Goal: Information Seeking & Learning: Understand process/instructions

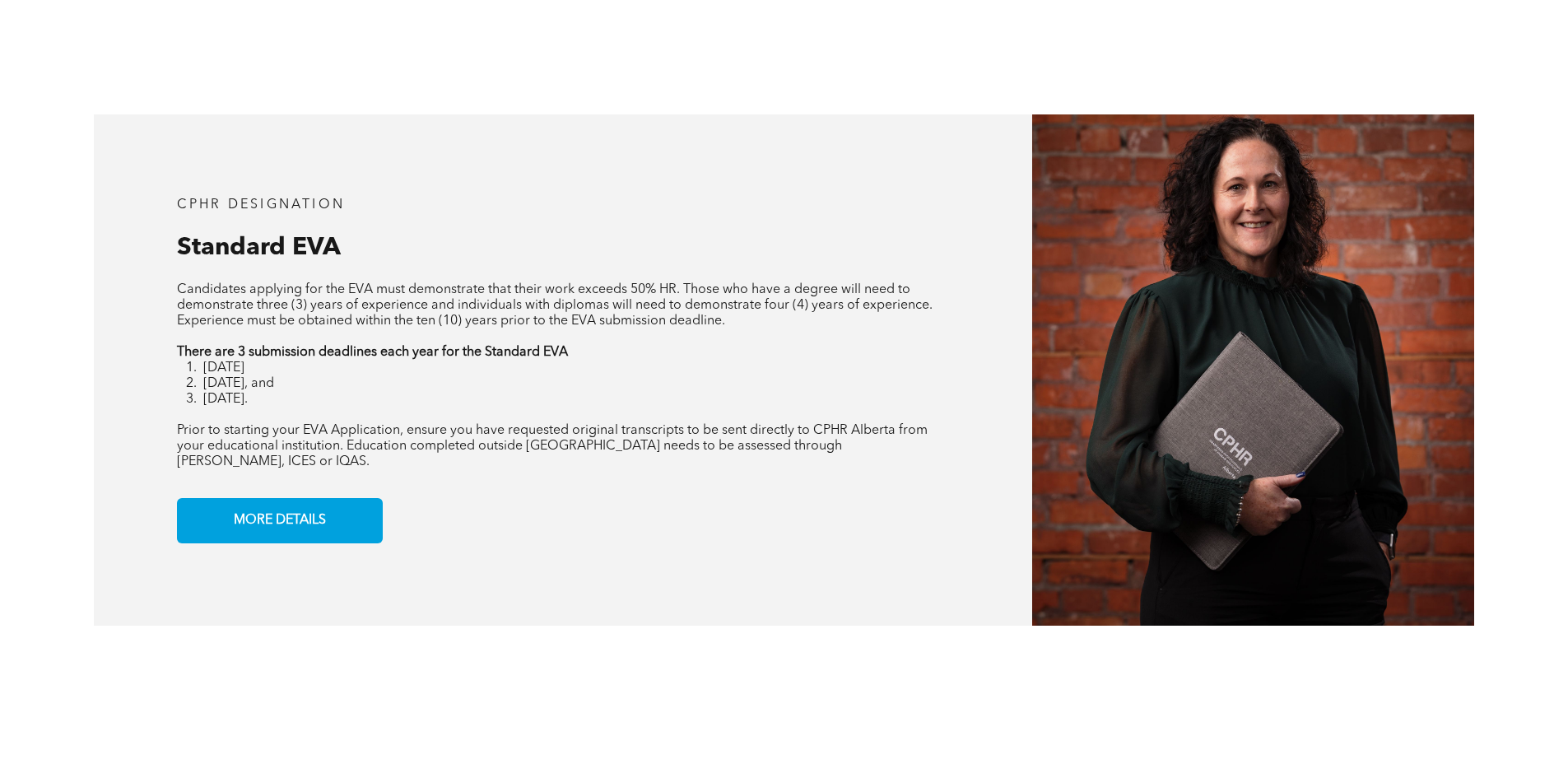
scroll to position [1361, 0]
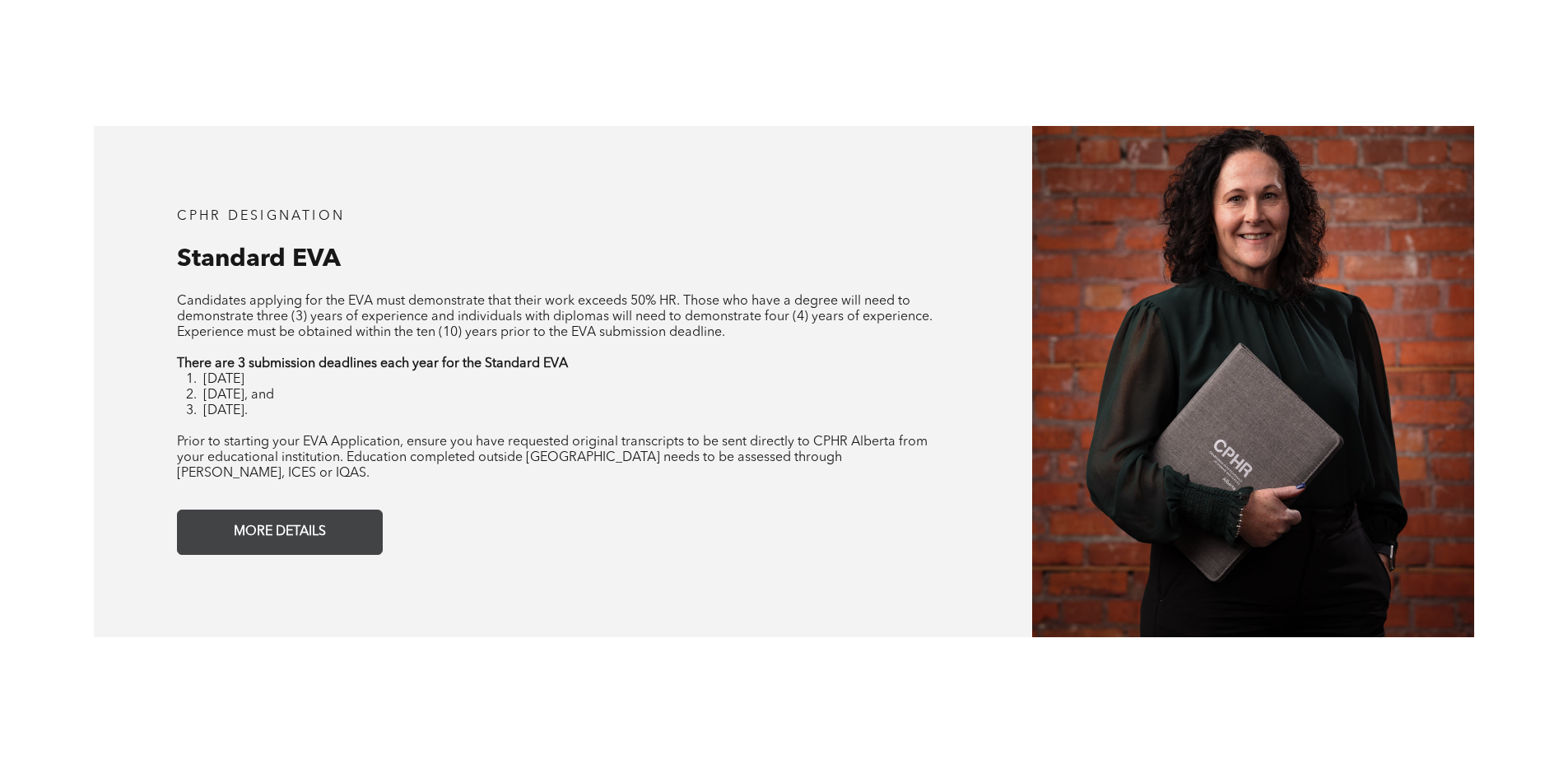
click at [325, 517] on span "MORE DETAILS" at bounding box center [280, 533] width 104 height 32
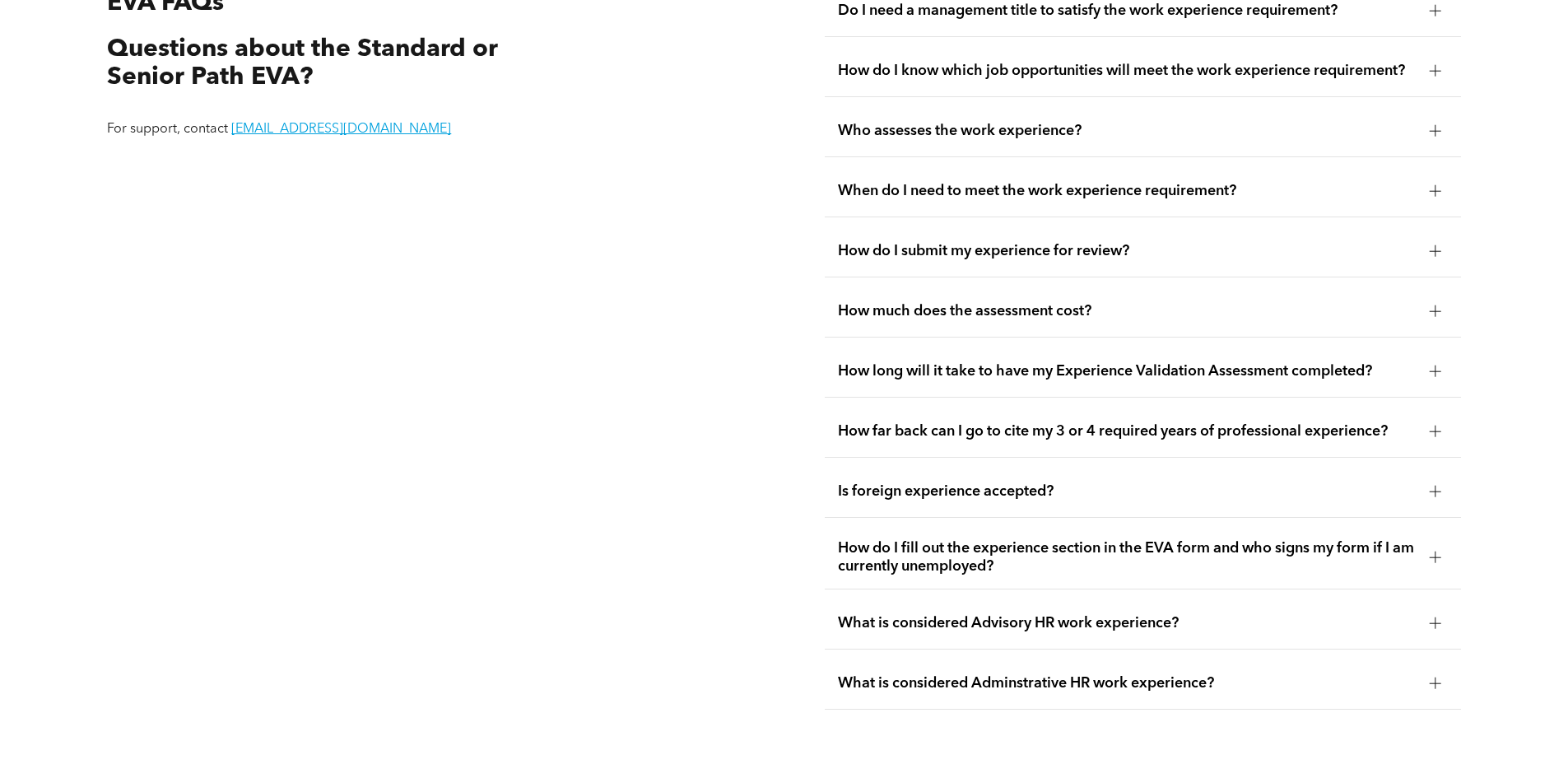
scroll to position [3091, 0]
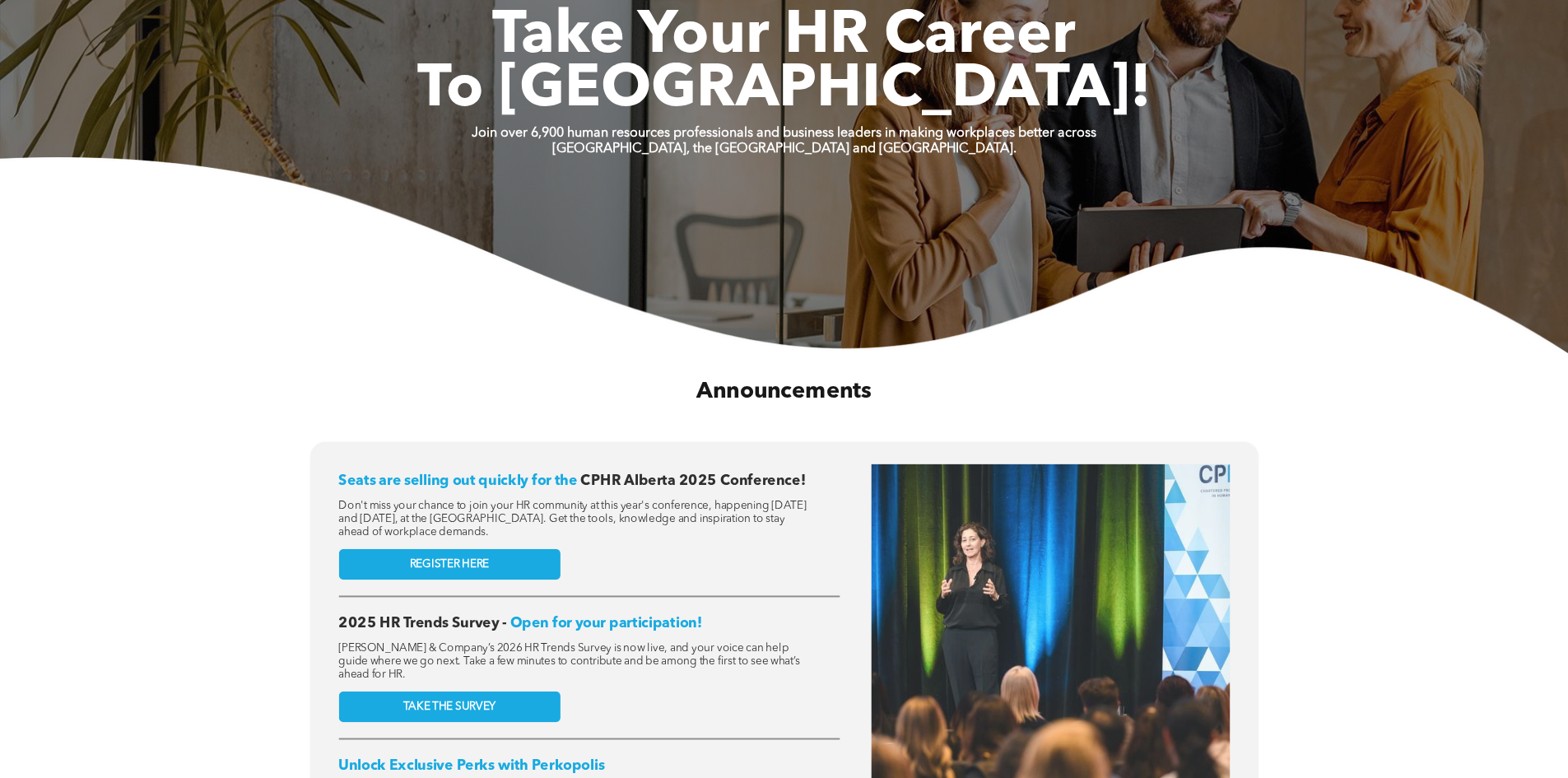
scroll to position [329, 0]
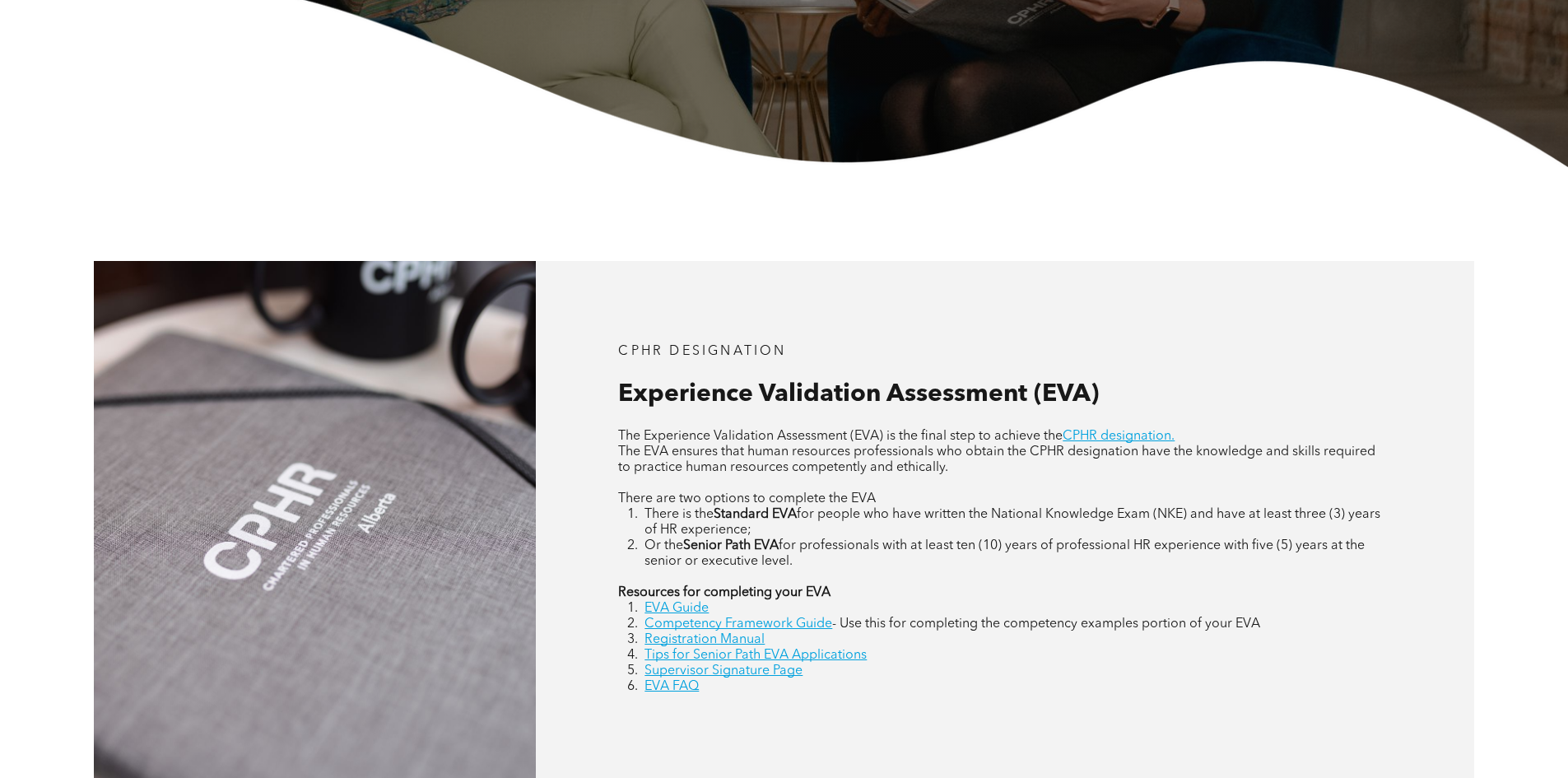
scroll to position [659, 0]
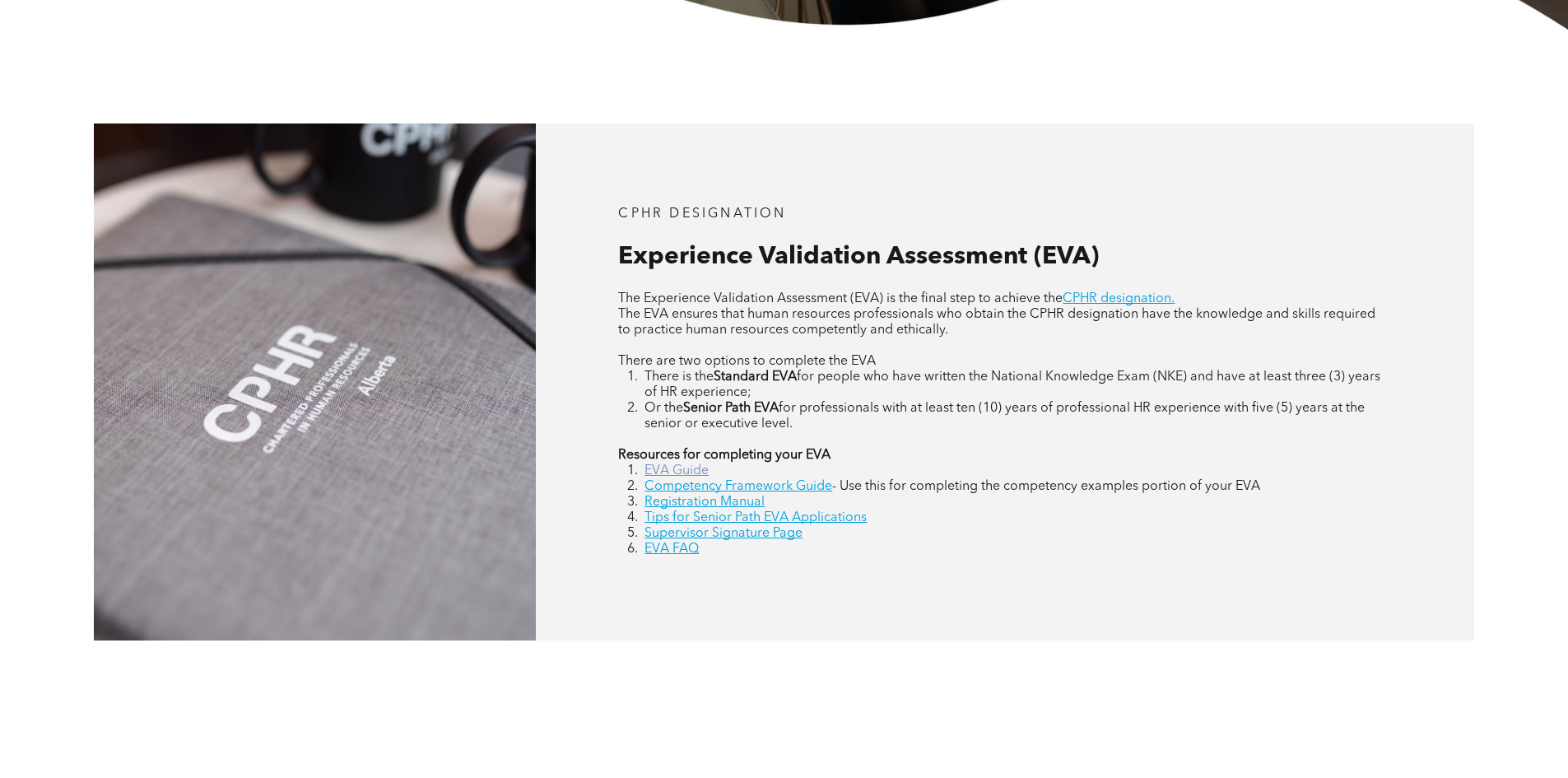
click at [667, 469] on link "EVA Guide" at bounding box center [677, 471] width 64 height 13
